Goal: Task Accomplishment & Management: Complete application form

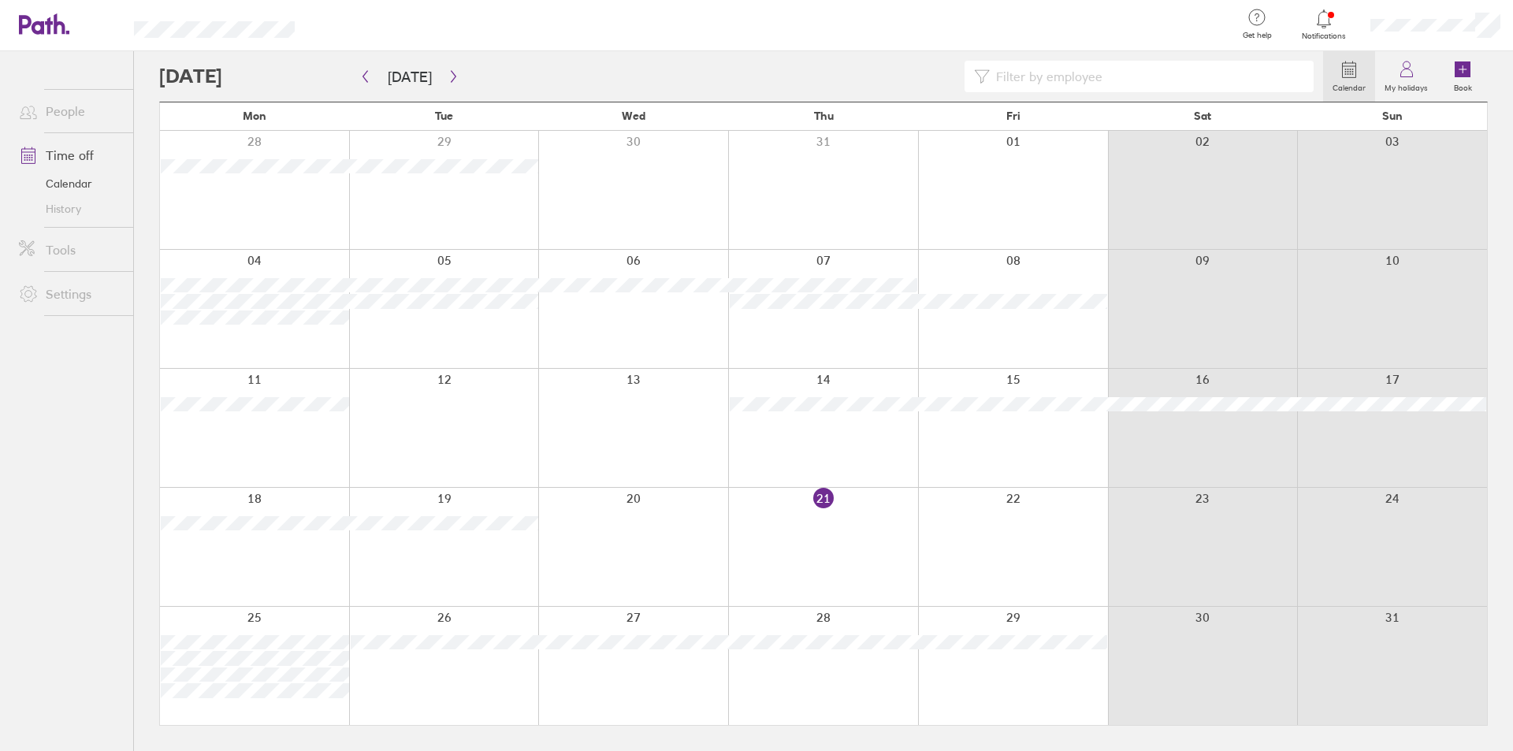
click at [1008, 540] on div at bounding box center [1013, 547] width 190 height 118
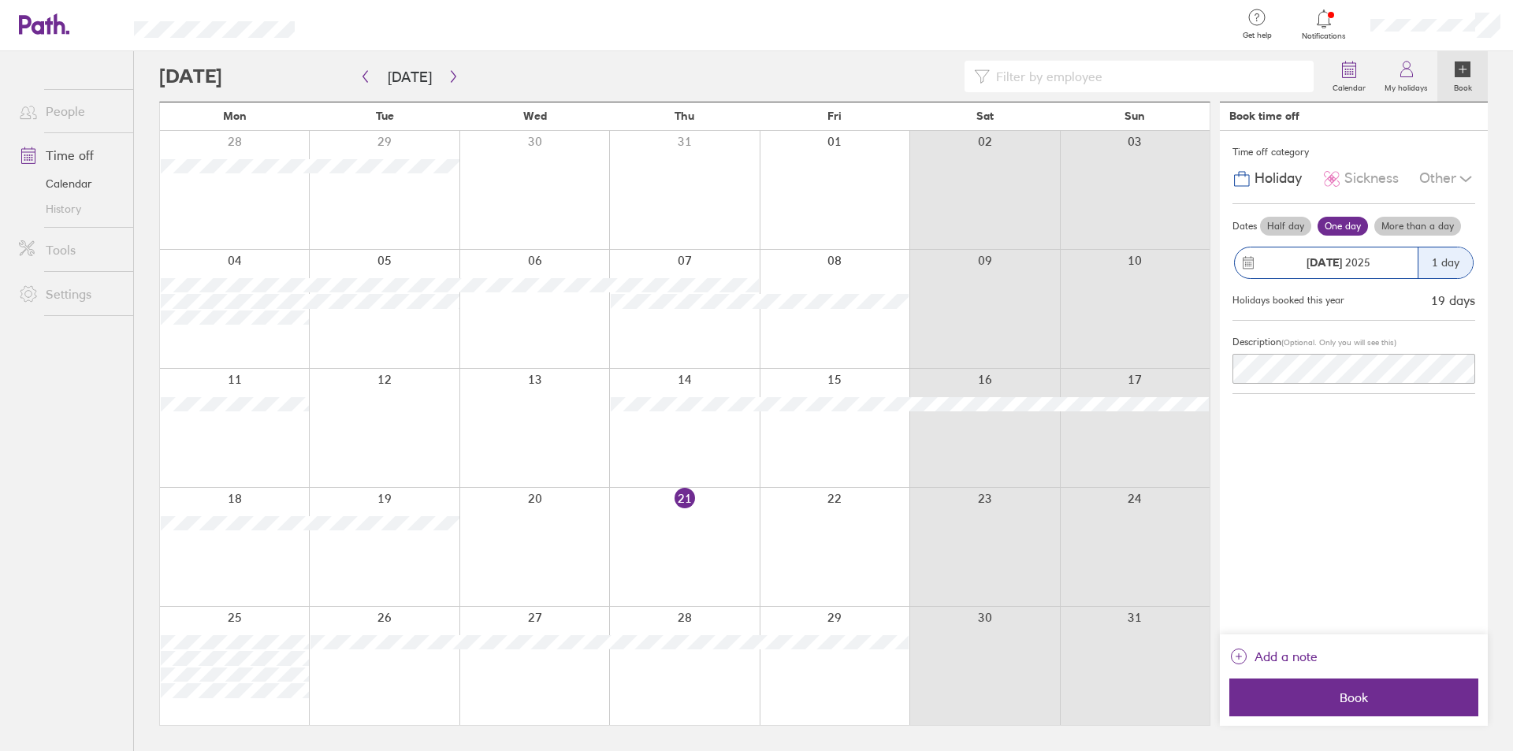
click at [825, 547] on div at bounding box center [835, 547] width 150 height 118
click at [1381, 693] on span "Book" at bounding box center [1353, 697] width 227 height 14
